Goal: Information Seeking & Learning: Learn about a topic

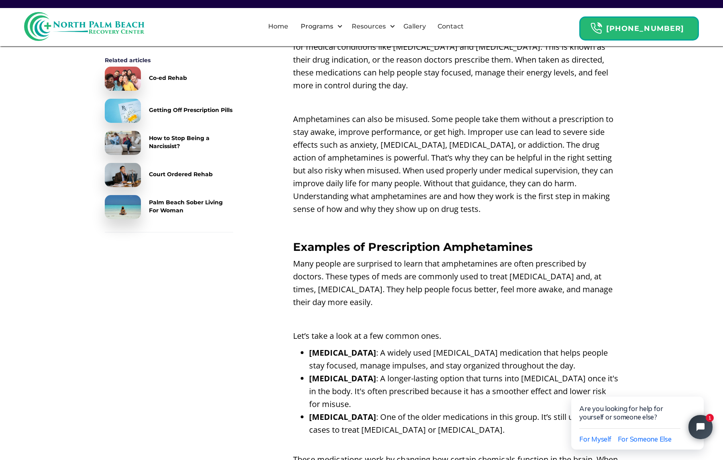
scroll to position [602, 0]
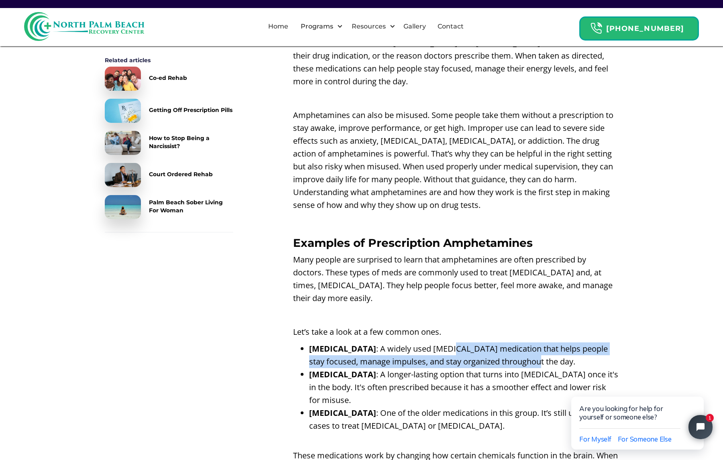
drag, startPoint x: 508, startPoint y: 360, endPoint x: 426, endPoint y: 354, distance: 82.5
click at [426, 354] on li "[MEDICAL_DATA] : A widely used [MEDICAL_DATA] medication that helps people stay…" at bounding box center [464, 356] width 310 height 26
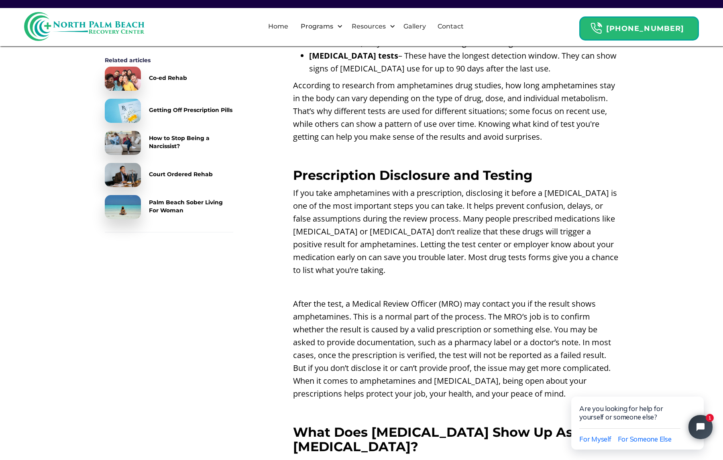
scroll to position [1687, 0]
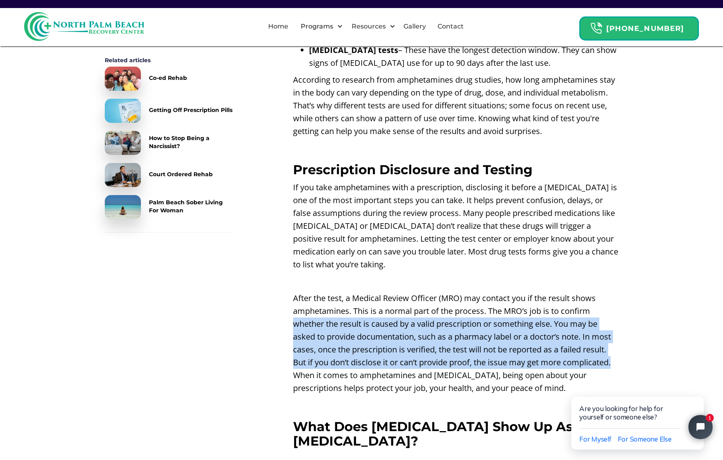
drag, startPoint x: 293, startPoint y: 310, endPoint x: 631, endPoint y: 347, distance: 340.2
drag, startPoint x: 631, startPoint y: 347, endPoint x: 582, endPoint y: 355, distance: 49.6
click at [582, 355] on p "After the test, a Medical Review Officer (MRO) may contact you if the result sh…" at bounding box center [456, 343] width 326 height 103
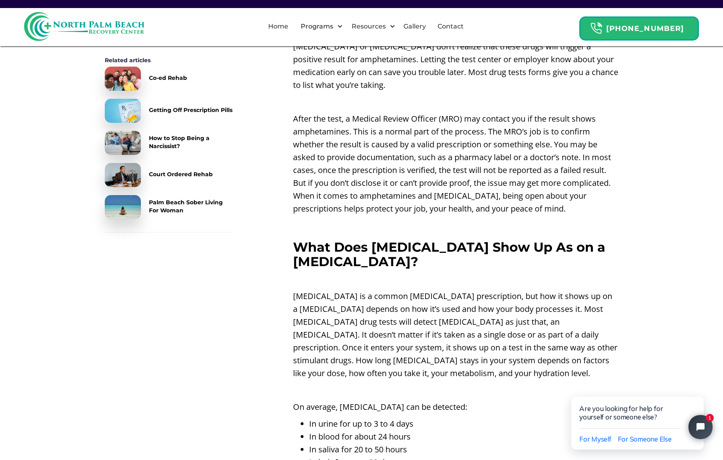
scroll to position [1887, 0]
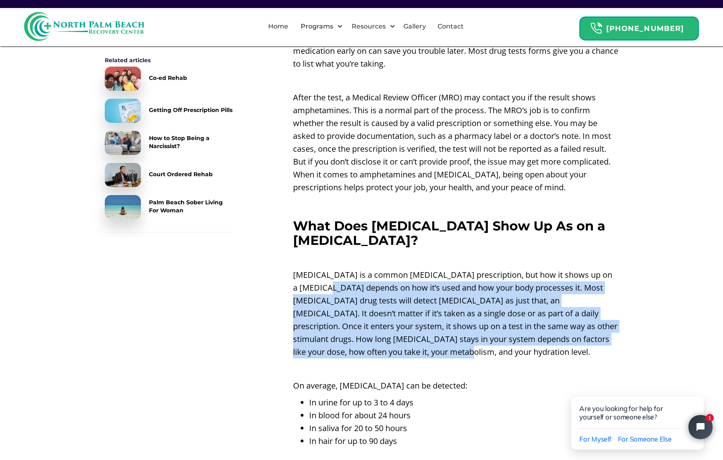
drag, startPoint x: 382, startPoint y: 335, endPoint x: 322, endPoint y: 274, distance: 85.8
click at [322, 274] on p "[MEDICAL_DATA] is a common [MEDICAL_DATA] prescription, but how it shows up on …" at bounding box center [456, 314] width 326 height 90
click at [516, 332] on p "[MEDICAL_DATA] is a common [MEDICAL_DATA] prescription, but how it shows up on …" at bounding box center [456, 314] width 326 height 90
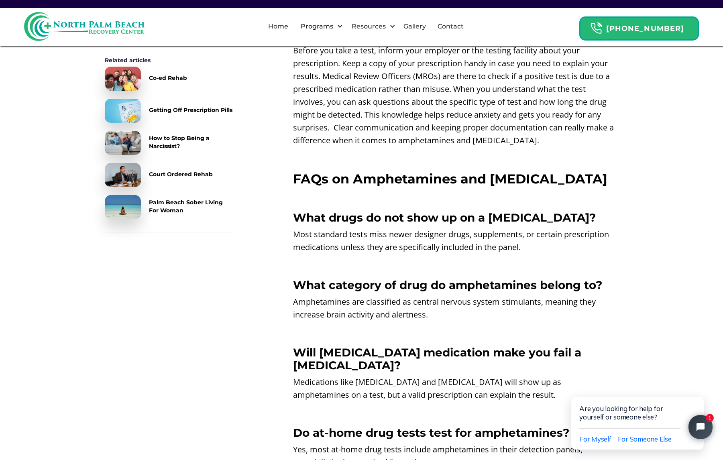
scroll to position [3975, 0]
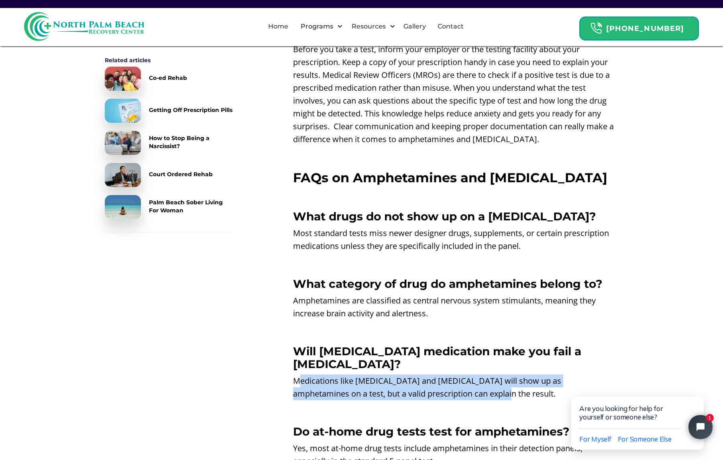
drag, startPoint x: 455, startPoint y: 339, endPoint x: 296, endPoint y: 322, distance: 159.4
drag, startPoint x: 296, startPoint y: 322, endPoint x: 272, endPoint y: 338, distance: 28.9
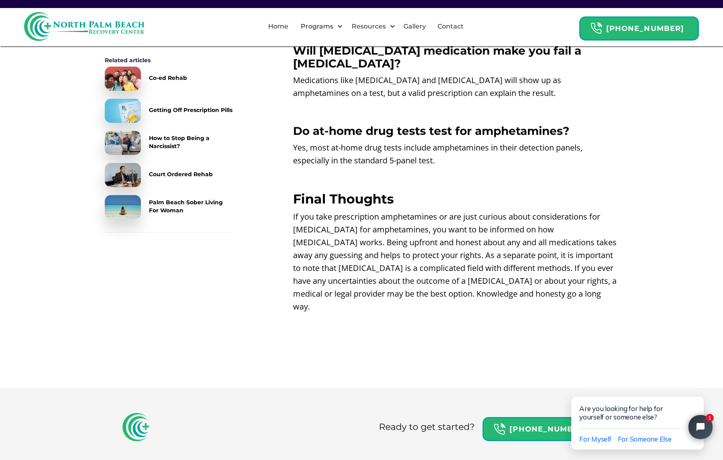
scroll to position [4297, 0]
